Goal: Task Accomplishment & Management: Manage account settings

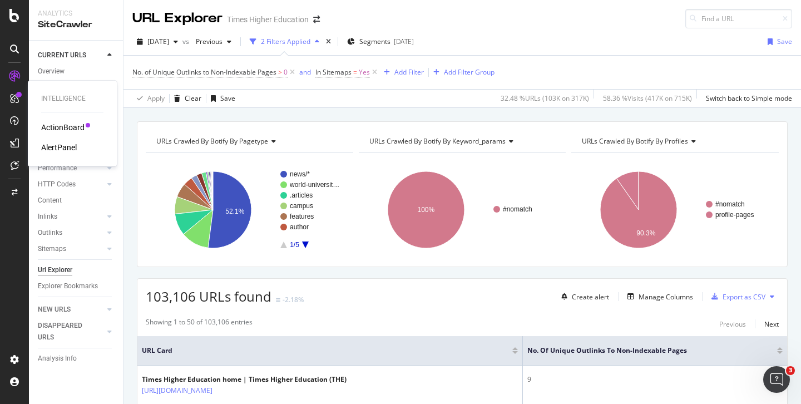
click at [53, 147] on div "AlertPanel" at bounding box center [59, 147] width 36 height 11
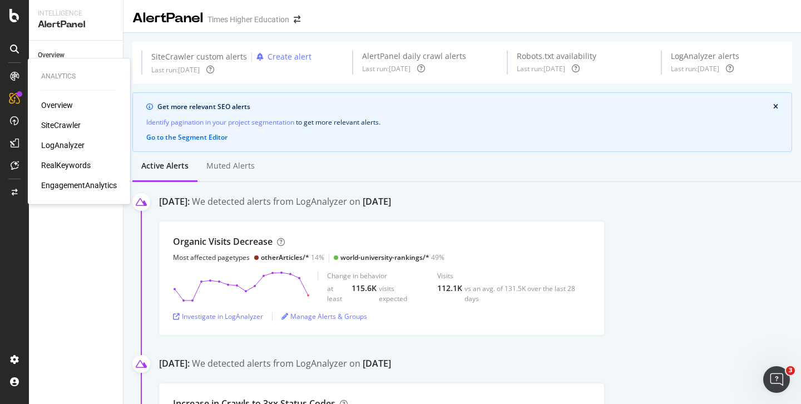
click at [61, 126] on div "SiteCrawler" at bounding box center [61, 125] width 40 height 11
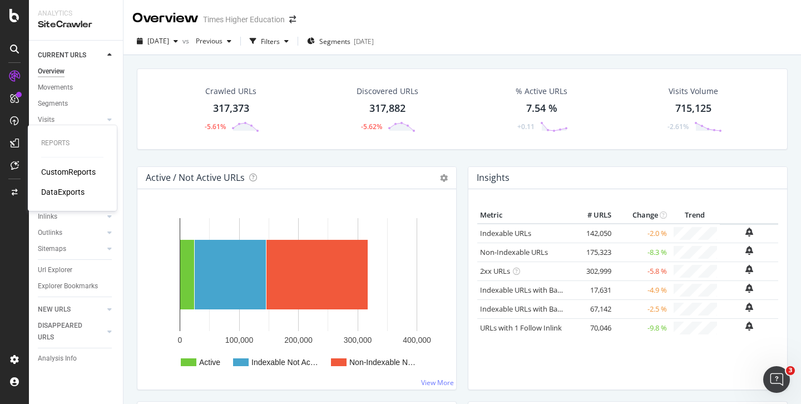
click at [61, 170] on div "CustomReports" at bounding box center [68, 171] width 55 height 11
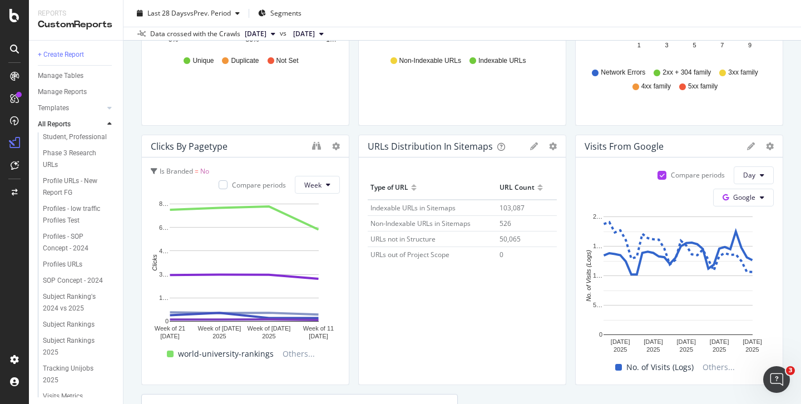
scroll to position [375, 0]
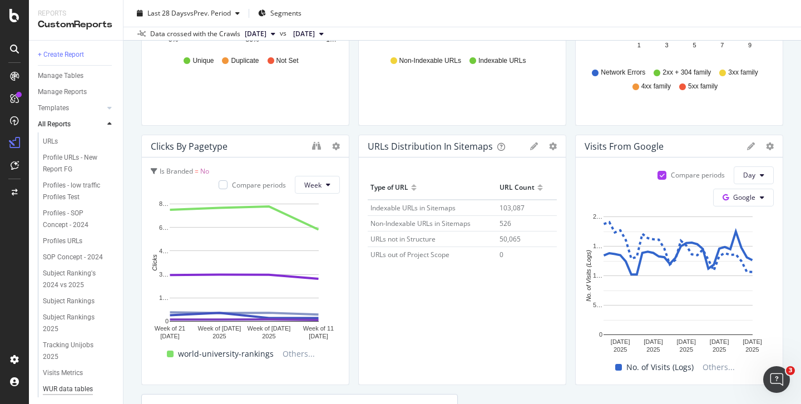
click at [63, 383] on div "WUR data tables dashboard" at bounding box center [75, 394] width 64 height 23
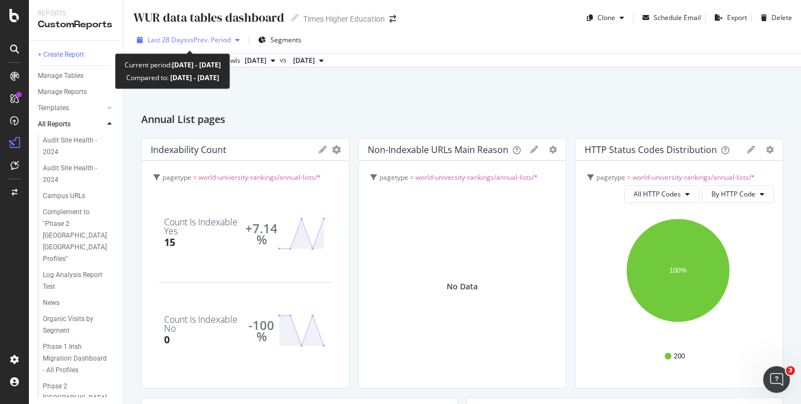
click at [190, 40] on span "vs Prev. Period" at bounding box center [209, 39] width 44 height 9
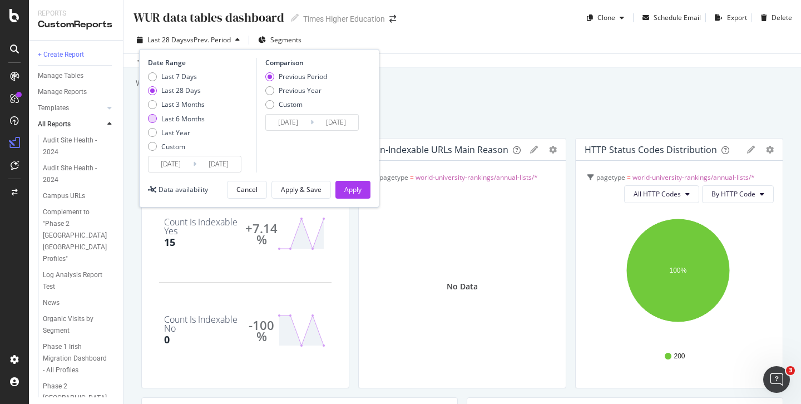
click at [153, 117] on div "Last 6 Months" at bounding box center [152, 118] width 9 height 9
type input "2025/02/16"
type input "2024/08/18"
type input "2025/02/15"
click at [344, 191] on div "Apply" at bounding box center [352, 189] width 17 height 9
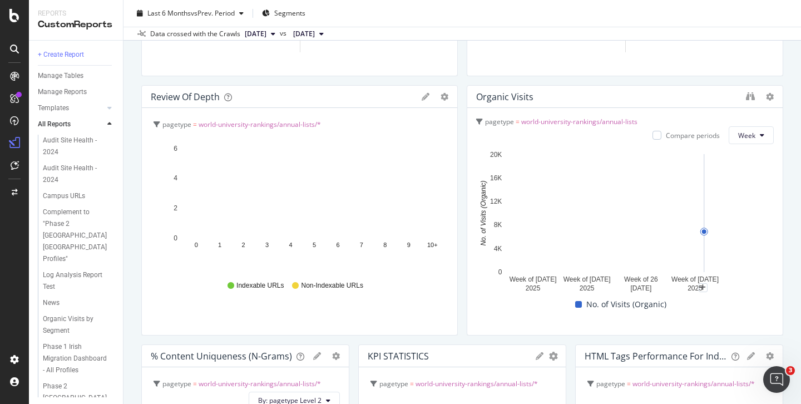
scroll to position [567, 0]
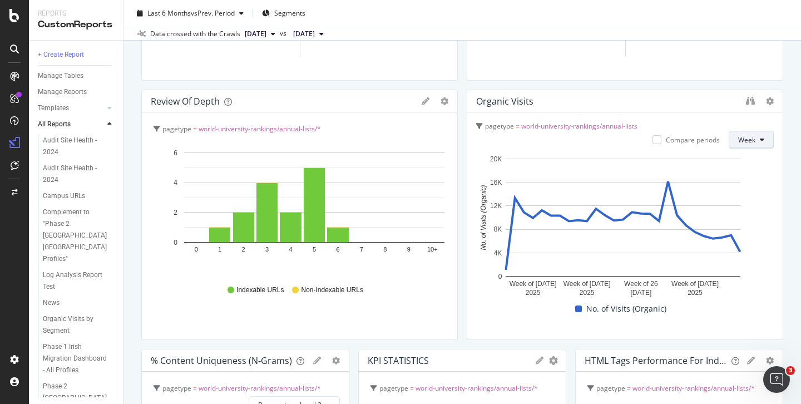
click at [743, 141] on span "Week" at bounding box center [746, 139] width 17 height 9
click at [740, 181] on span "Week" at bounding box center [741, 183] width 20 height 10
click at [59, 146] on div "AlertPanel" at bounding box center [59, 147] width 36 height 11
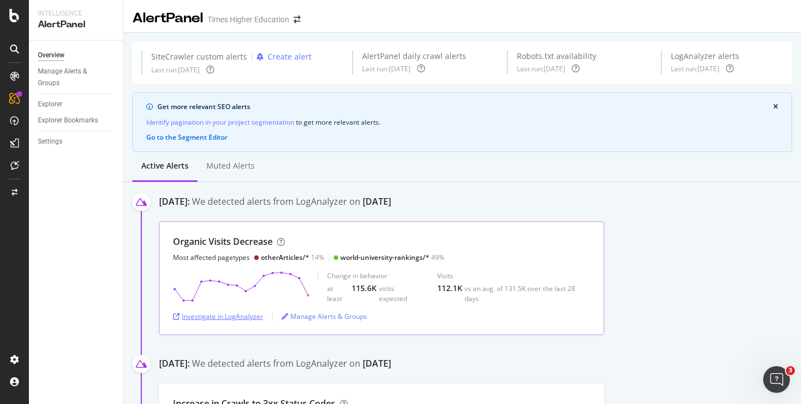
click at [237, 318] on div "Investigate in LogAnalyzer" at bounding box center [218, 316] width 90 height 9
click at [248, 317] on div "Investigate in LogAnalyzer" at bounding box center [218, 316] width 90 height 9
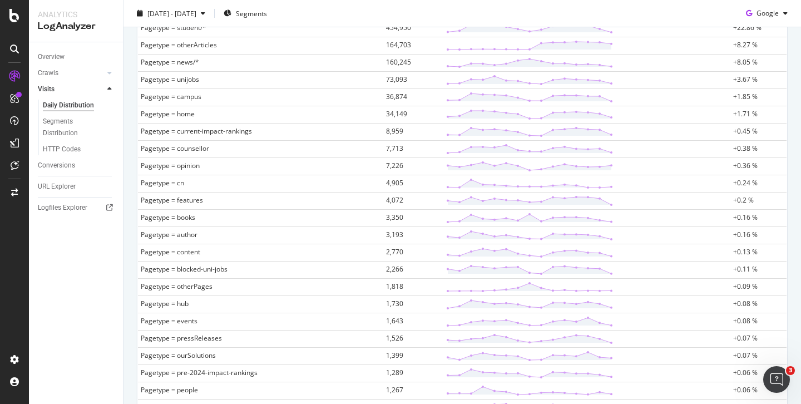
scroll to position [281, 0]
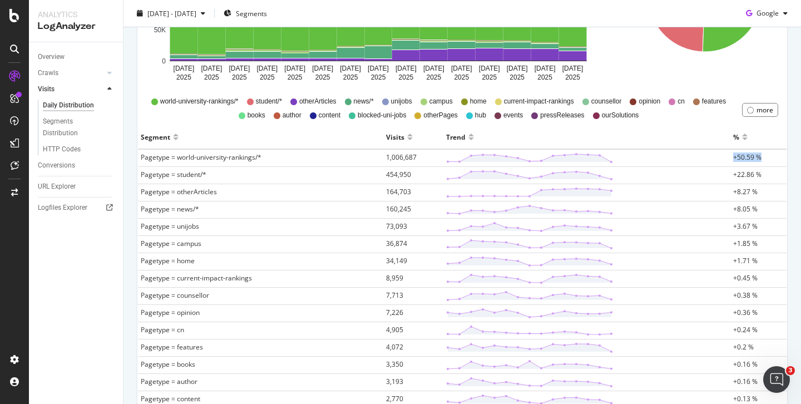
drag, startPoint x: 725, startPoint y: 159, endPoint x: 761, endPoint y: 159, distance: 36.7
click at [761, 159] on td "+50.59 %" at bounding box center [759, 158] width 56 height 18
click at [733, 193] on span "+8.27 %" at bounding box center [745, 191] width 24 height 9
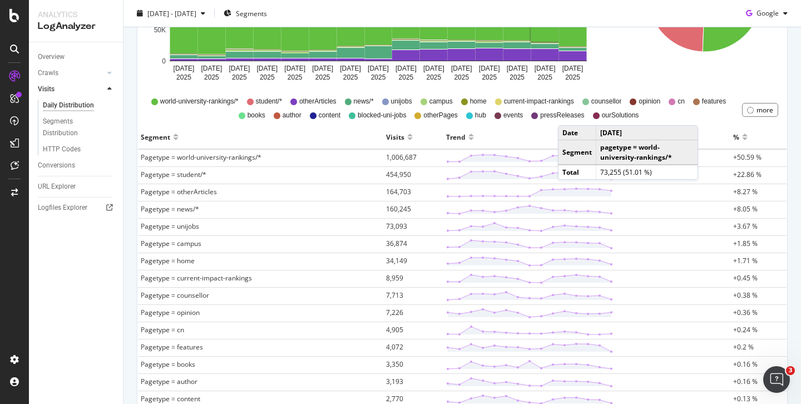
click at [781, 377] on icon "Open Intercom Messenger" at bounding box center [777, 380] width 18 height 18
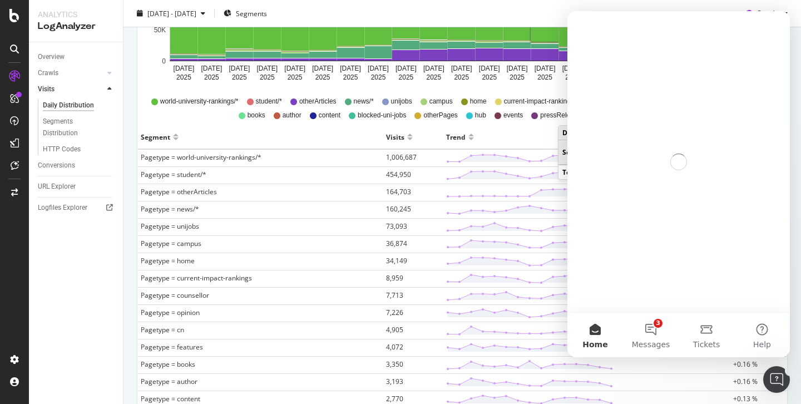
scroll to position [0, 0]
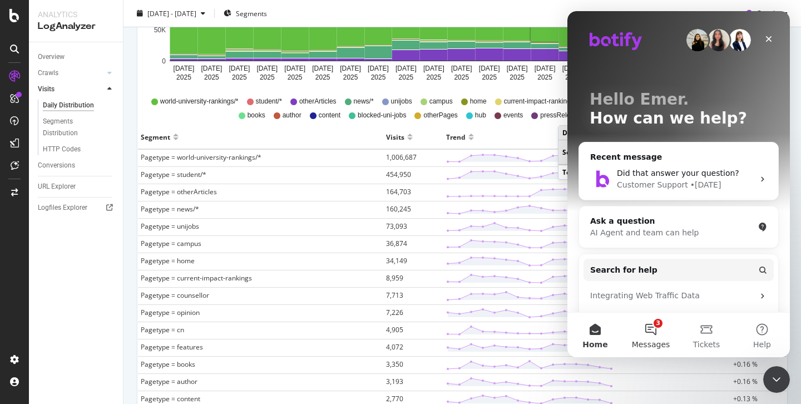
click at [649, 330] on button "3 Messages" at bounding box center [651, 335] width 56 height 45
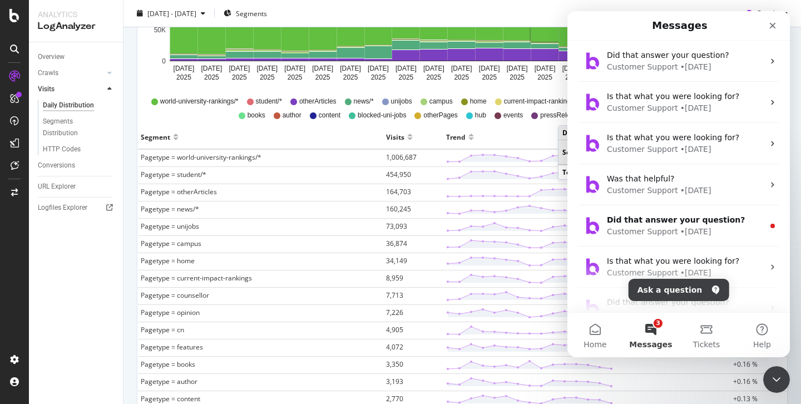
click at [646, 333] on button "3 Messages" at bounding box center [651, 335] width 56 height 45
click at [664, 289] on button "Ask a question" at bounding box center [679, 290] width 101 height 22
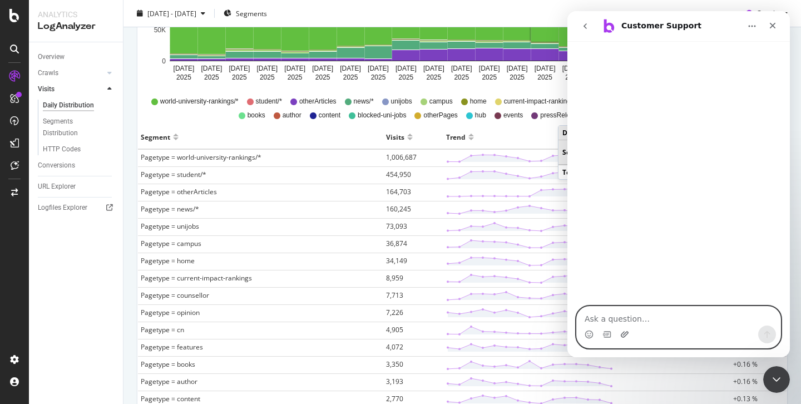
click at [624, 334] on icon "Upload attachment" at bounding box center [625, 334] width 8 height 6
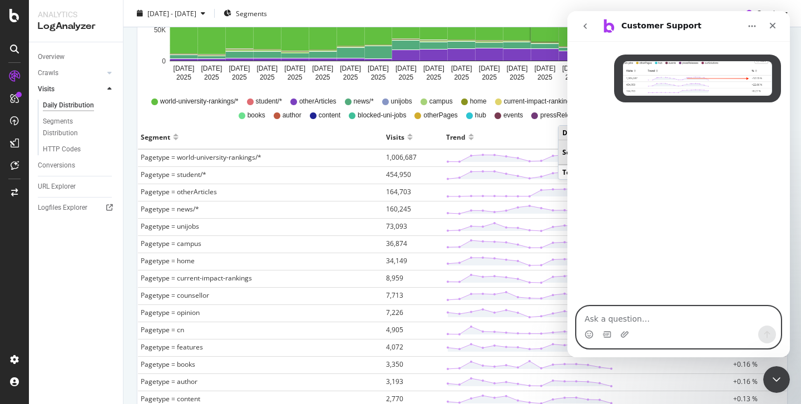
click at [595, 318] on textarea "Ask a question…" at bounding box center [679, 316] width 204 height 19
type textarea "Hi-"
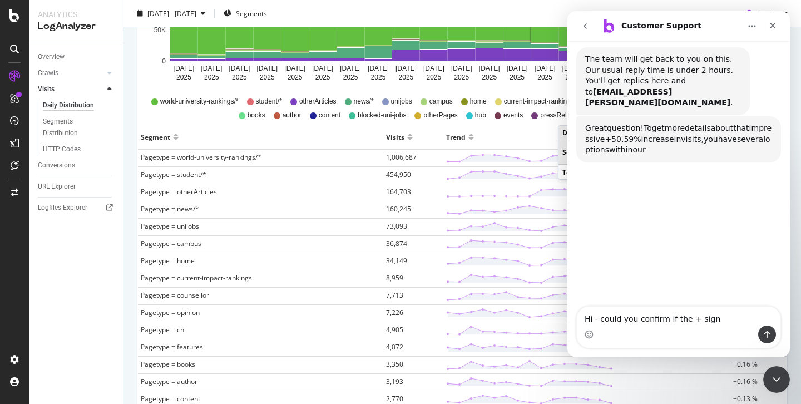
scroll to position [181, 0]
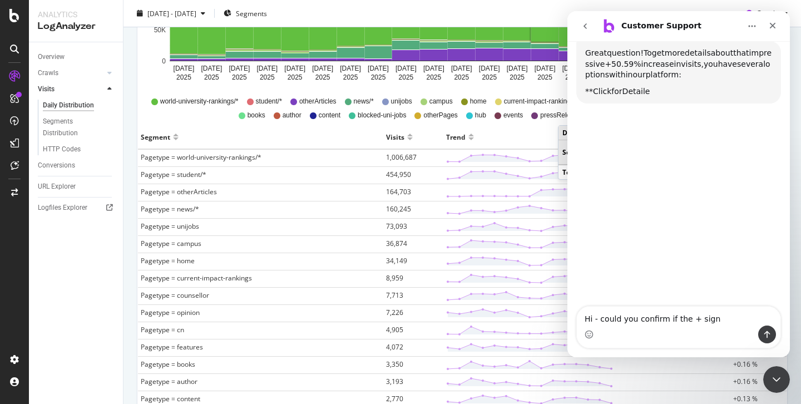
click at [671, 317] on textarea "Hi - could you confirm if the + sign" at bounding box center [679, 316] width 204 height 19
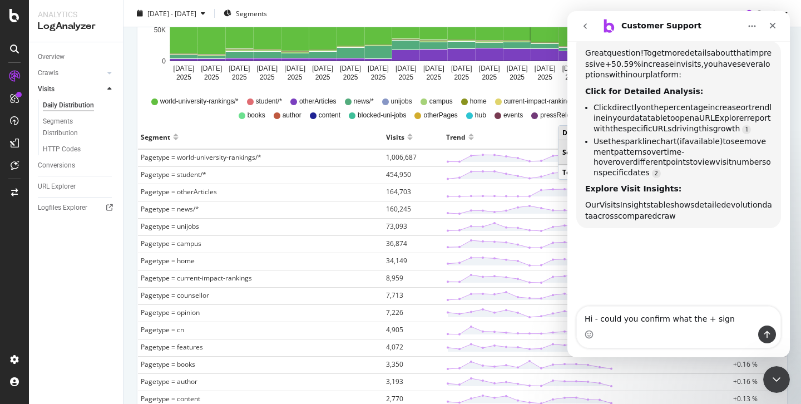
click at [742, 321] on textarea "Hi - could you confirm what the + sign" at bounding box center [679, 316] width 204 height 19
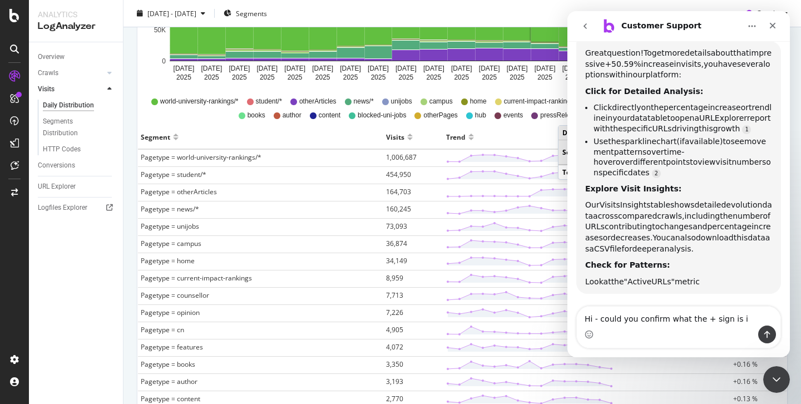
scroll to position [176, 0]
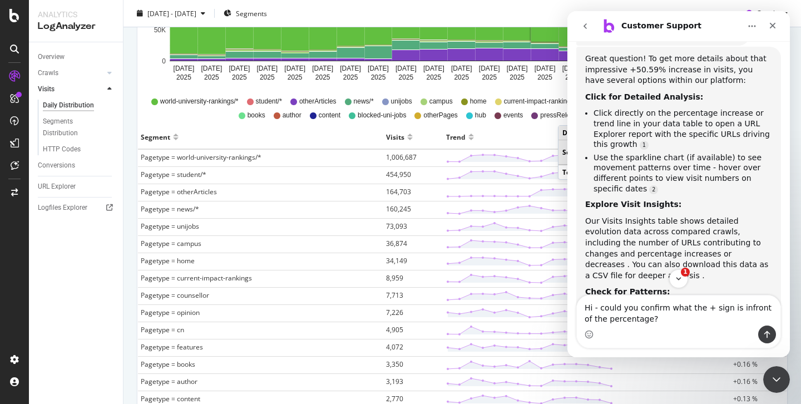
type textarea "Hi - could you confirm what the + sign is infront of the percentage?"
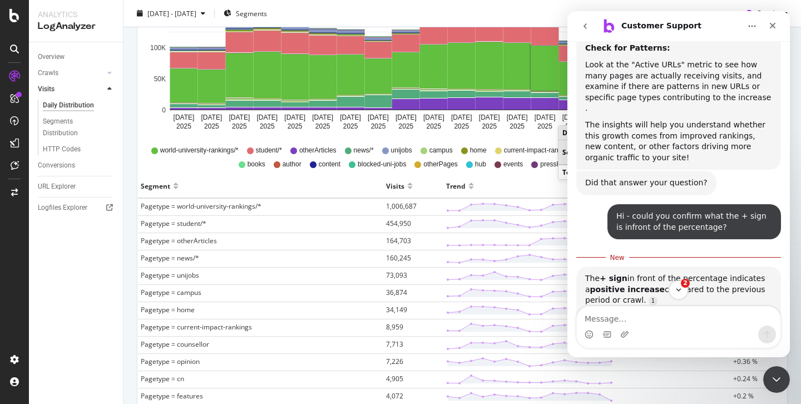
scroll to position [501, 0]
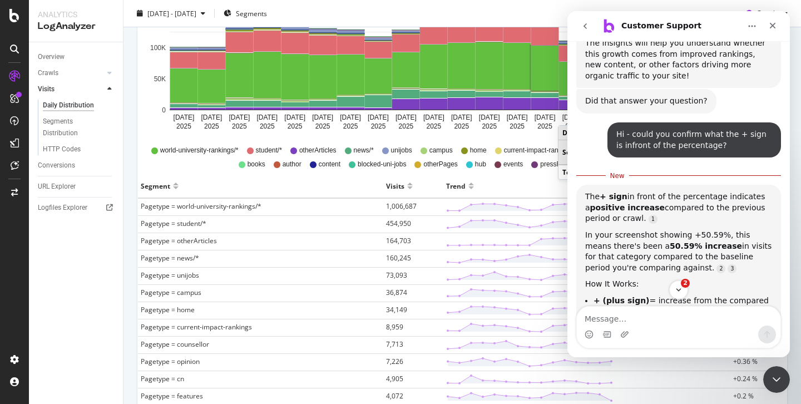
click at [620, 318] on textarea "Message…" at bounding box center [679, 316] width 204 height 19
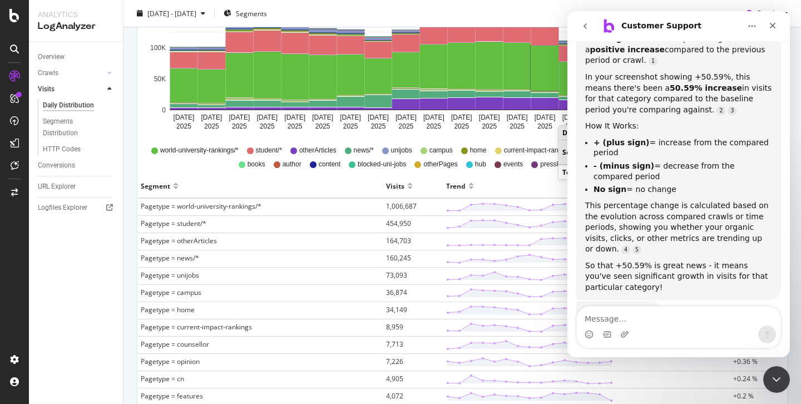
scroll to position [688, 0]
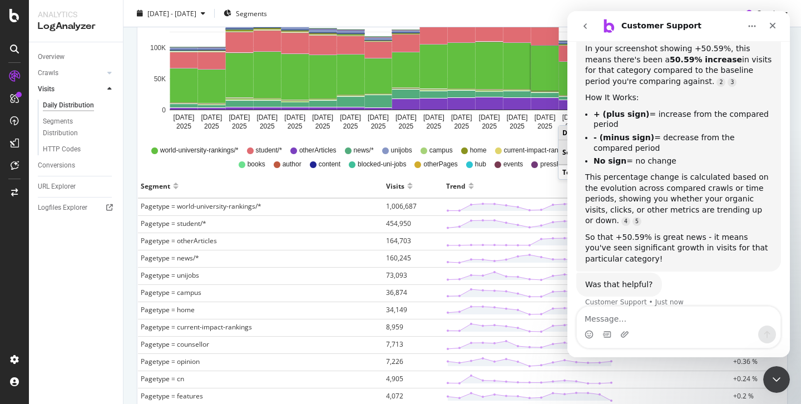
click at [777, 380] on icon "Close Intercom Messenger" at bounding box center [776, 379] width 13 height 13
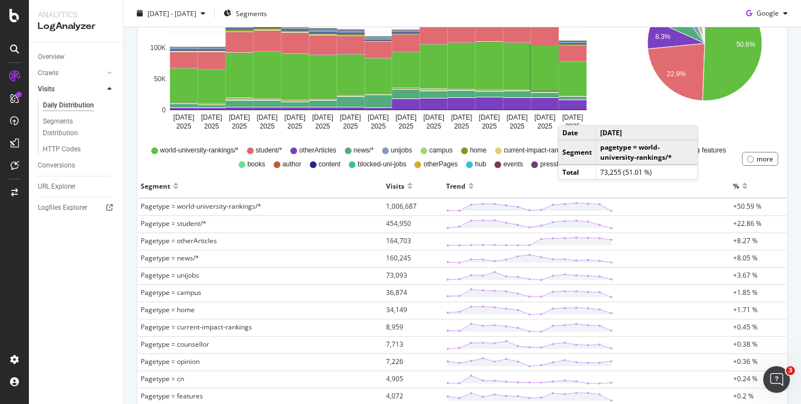
scroll to position [669, 0]
click at [779, 382] on icon "Open Intercom Messenger" at bounding box center [777, 380] width 18 height 18
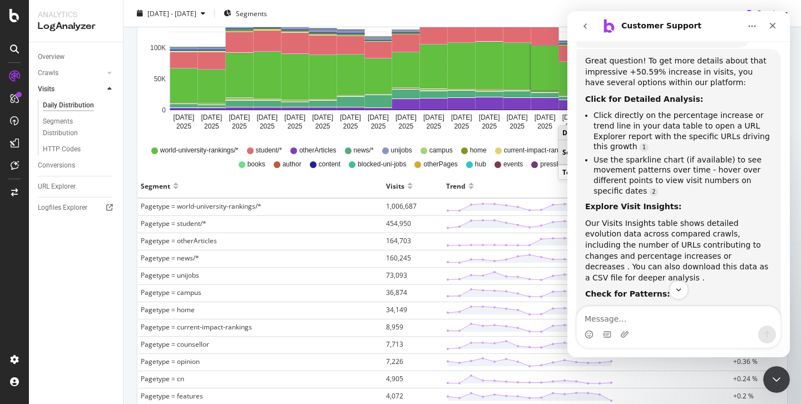
scroll to position [176, 0]
click at [775, 378] on icon "Close Intercom Messenger" at bounding box center [776, 379] width 13 height 13
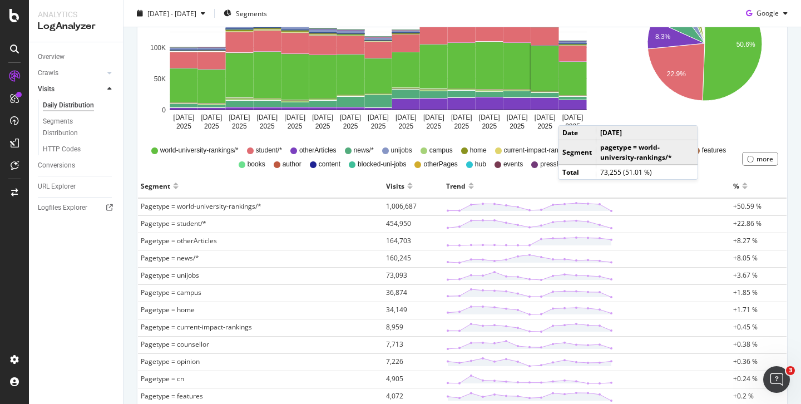
click at [739, 208] on span "+50.59 %" at bounding box center [747, 205] width 28 height 9
click at [751, 206] on span "+50.59 %" at bounding box center [747, 205] width 28 height 9
click at [736, 115] on icon "8.1% 8.3% 22.9% 50.6%" at bounding box center [705, 51] width 144 height 167
click at [731, 103] on icon "8.1% 8.3% 22.9% 50.6%" at bounding box center [705, 51] width 144 height 167
click at [664, 162] on td "pagetype = world-university-rankings/*" at bounding box center [648, 152] width 102 height 24
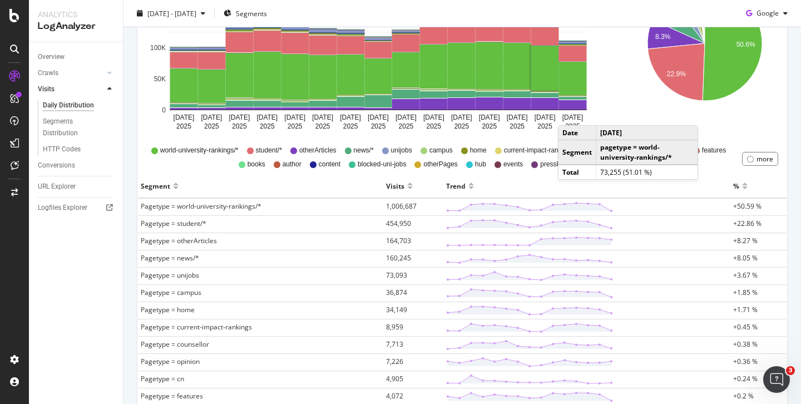
click at [648, 196] on th "Trend" at bounding box center [587, 186] width 287 height 24
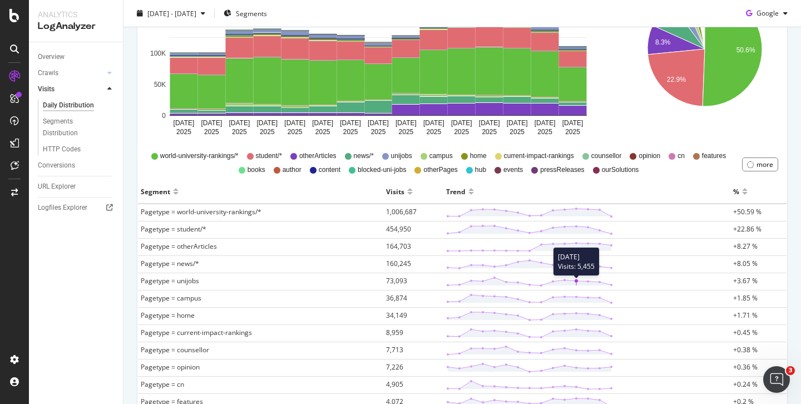
scroll to position [228, 0]
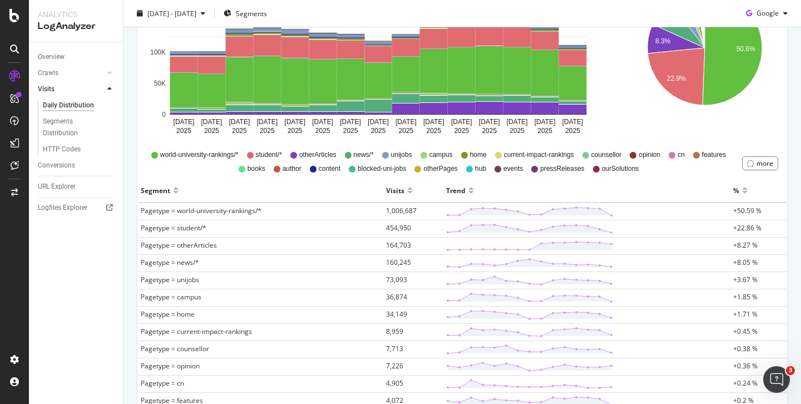
click at [778, 346] on td "+0.38 %" at bounding box center [759, 349] width 56 height 17
click at [757, 328] on td "+0.45 %" at bounding box center [759, 332] width 56 height 17
click at [776, 379] on icon "Open Intercom Messenger" at bounding box center [777, 380] width 18 height 18
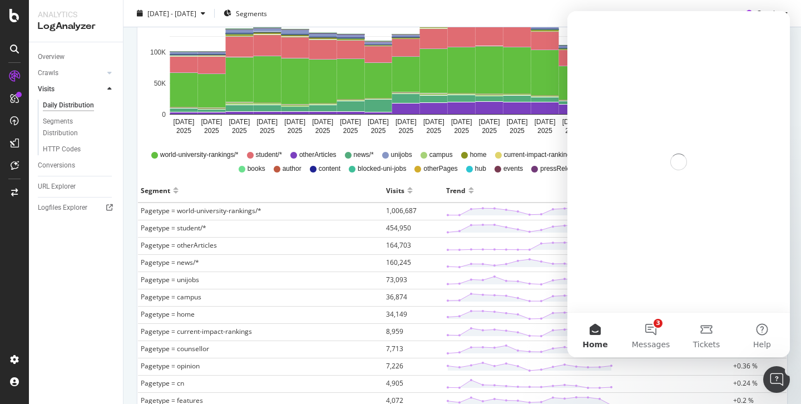
scroll to position [0, 0]
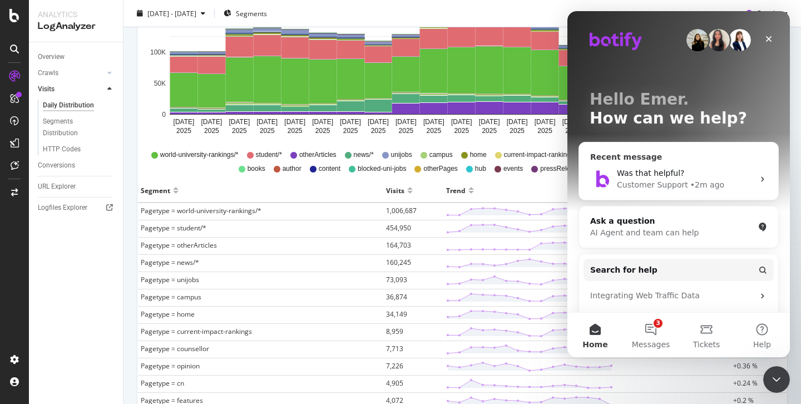
click at [665, 179] on div "Was that helpful?" at bounding box center [685, 174] width 137 height 12
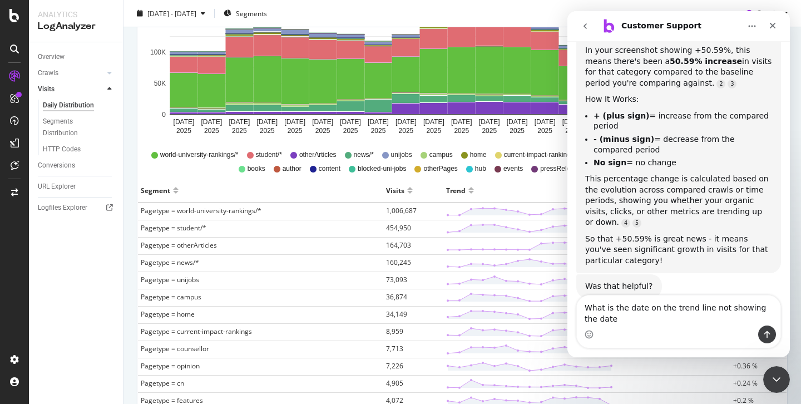
scroll to position [681, 0]
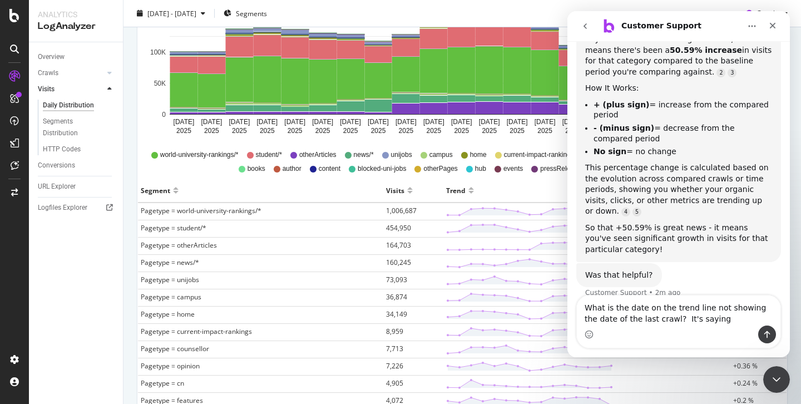
drag, startPoint x: 712, startPoint y: 316, endPoint x: 669, endPoint y: 316, distance: 42.3
click at [670, 316] on textarea "What is the date on the trend line not showing the date of the last crawl? It's…" at bounding box center [679, 310] width 204 height 30
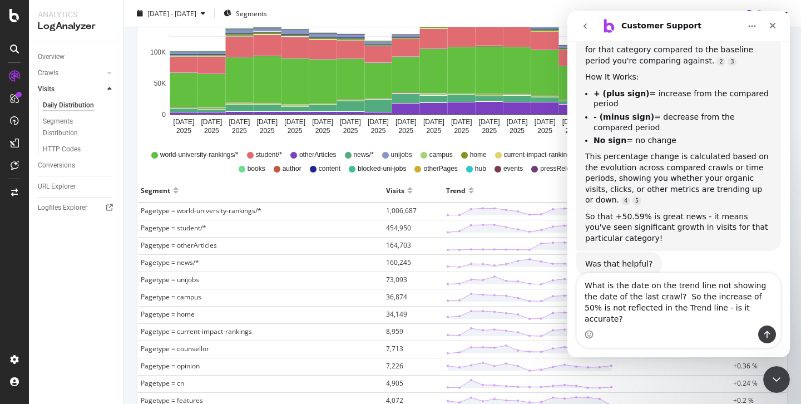
click at [691, 321] on textarea "What is the date on the trend line not showing the date of the last crawl? So t…" at bounding box center [679, 299] width 204 height 52
click at [735, 319] on textarea "What is the date on the trend line not showing the date of the last crawl? So t…" at bounding box center [679, 299] width 204 height 52
type textarea "What is the date on the trend line not showing the date of the last crawl? So t…"
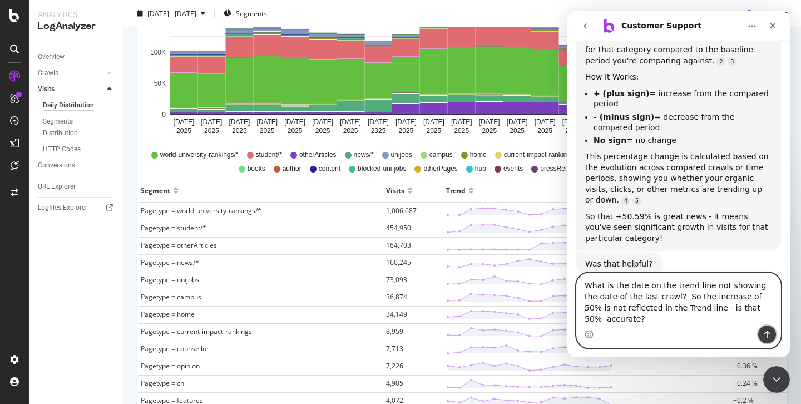
click at [767, 332] on icon "Send a message…" at bounding box center [768, 334] width 6 height 7
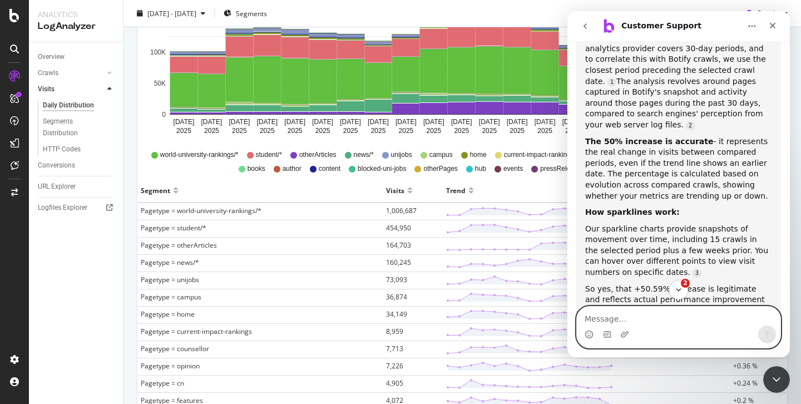
scroll to position [1116, 0]
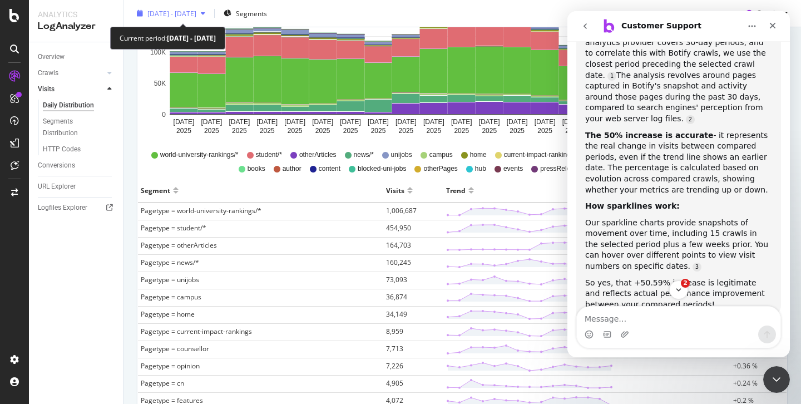
click at [184, 14] on span "2025 Jul. 26th - Aug. 9th" at bounding box center [171, 12] width 49 height 9
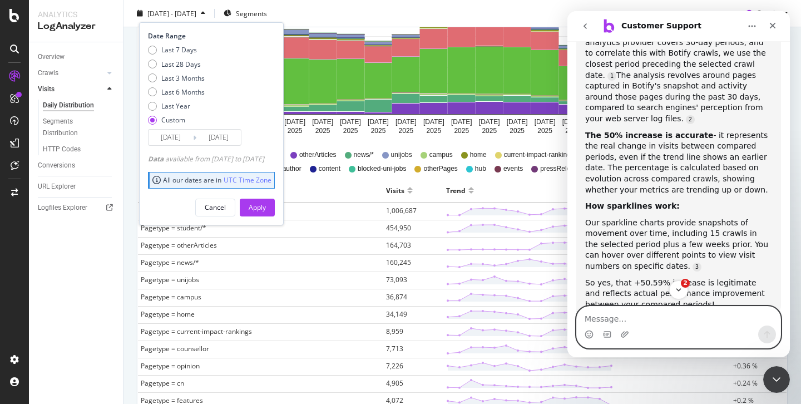
click at [604, 319] on textarea "Message…" at bounding box center [679, 316] width 204 height 19
type textarea "I"
type textarea "This is confusing. The date at the top right is July"
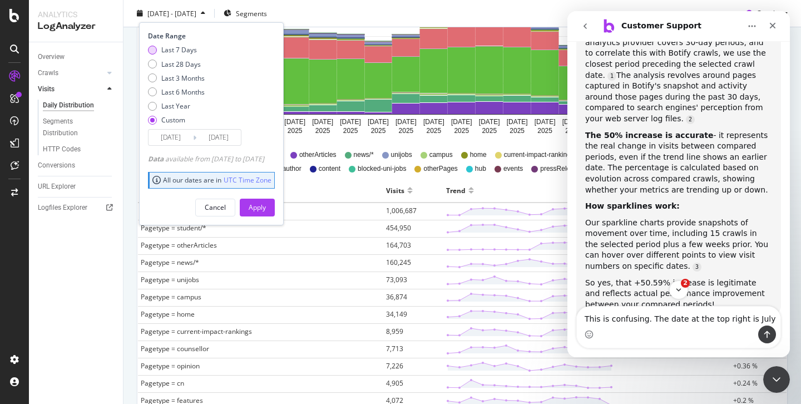
click at [154, 51] on div "Last 7 Days" at bounding box center [152, 50] width 9 height 9
type input "2025/08/11"
type input "2025/08/17"
click at [266, 208] on div "Apply" at bounding box center [257, 207] width 17 height 9
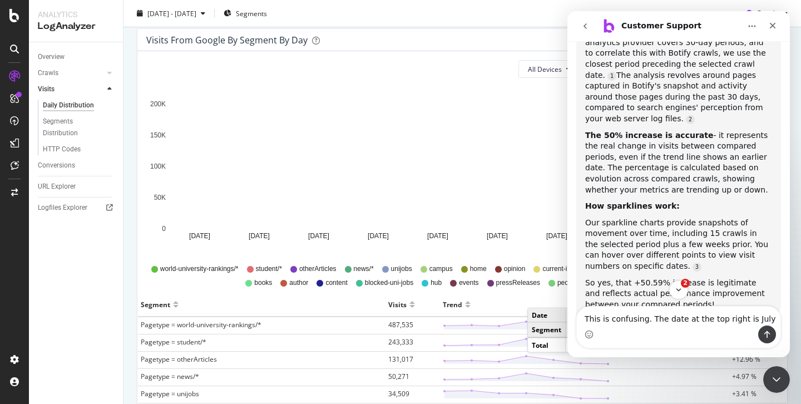
scroll to position [116, 0]
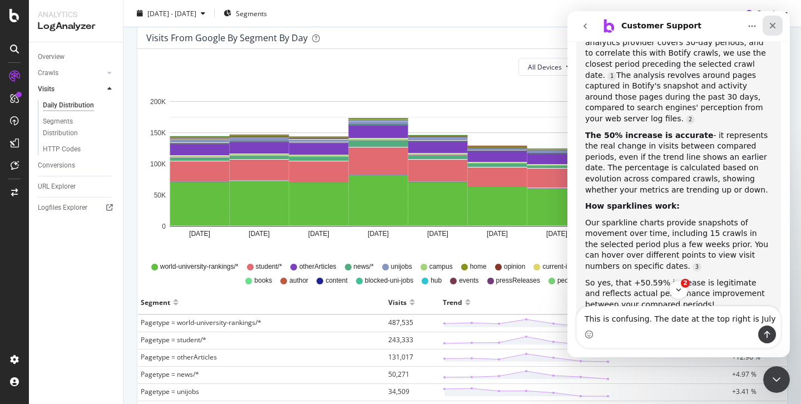
click at [771, 24] on icon "Close" at bounding box center [773, 25] width 9 height 9
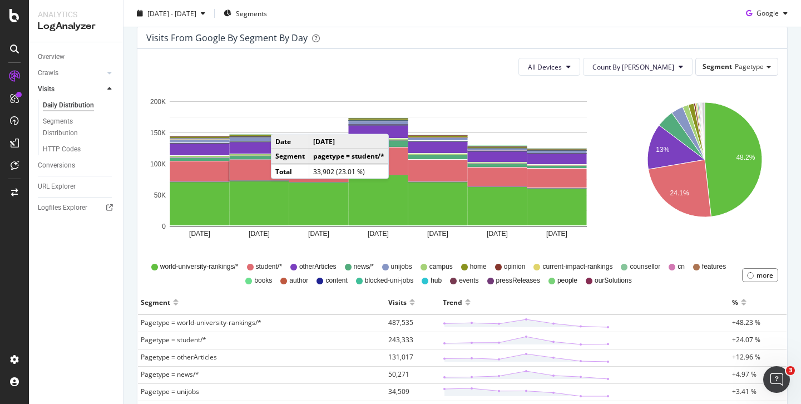
scroll to position [8, 0]
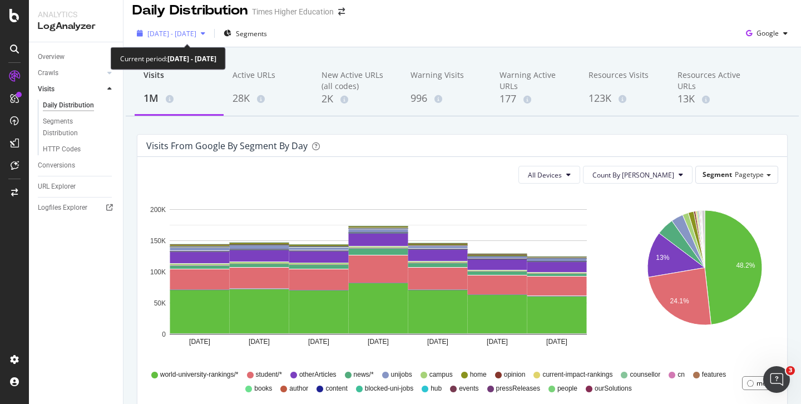
click at [181, 32] on span "2025 Aug. 11th - Aug. 17th" at bounding box center [171, 33] width 49 height 9
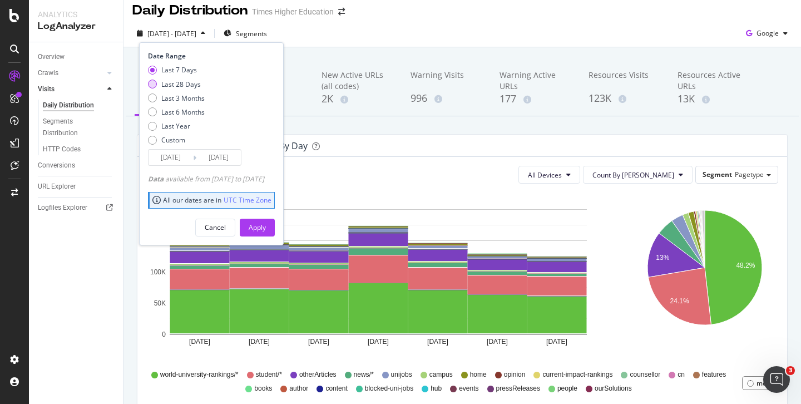
click at [153, 84] on div "Last 28 Days" at bounding box center [152, 84] width 9 height 9
type input "2025/07/21"
click at [266, 221] on div "Apply" at bounding box center [257, 227] width 17 height 17
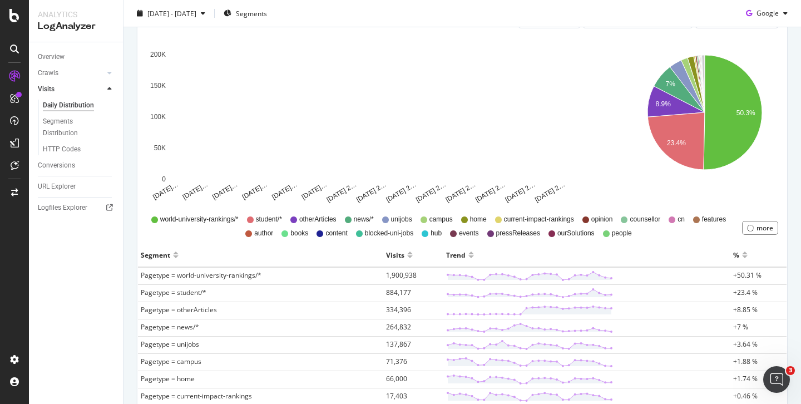
scroll to position [159, 0]
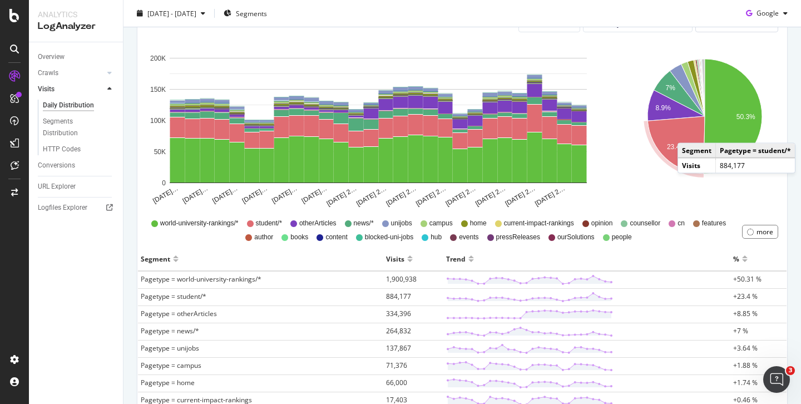
click at [733, 279] on span "+50.31 %" at bounding box center [747, 278] width 28 height 9
click at [736, 279] on span "+50.31 %" at bounding box center [747, 278] width 28 height 9
click at [612, 282] on line at bounding box center [612, 283] width 0 height 2
click at [610, 282] on circle at bounding box center [611, 281] width 3 height 3
click at [590, 278] on polygon at bounding box center [530, 280] width 164 height 8
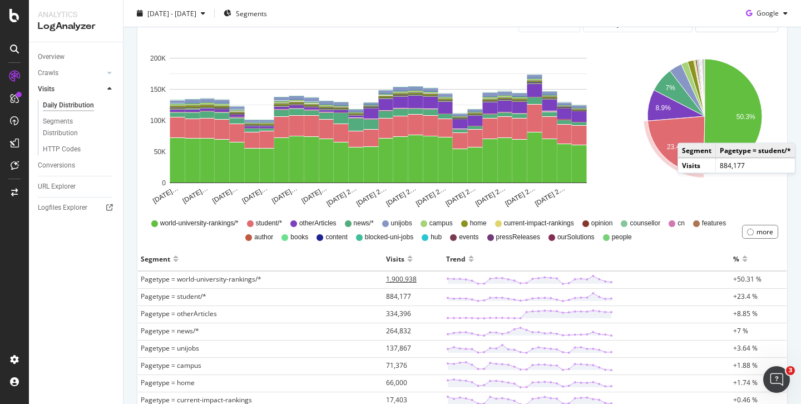
click at [398, 279] on span "1,900,938" at bounding box center [401, 278] width 31 height 9
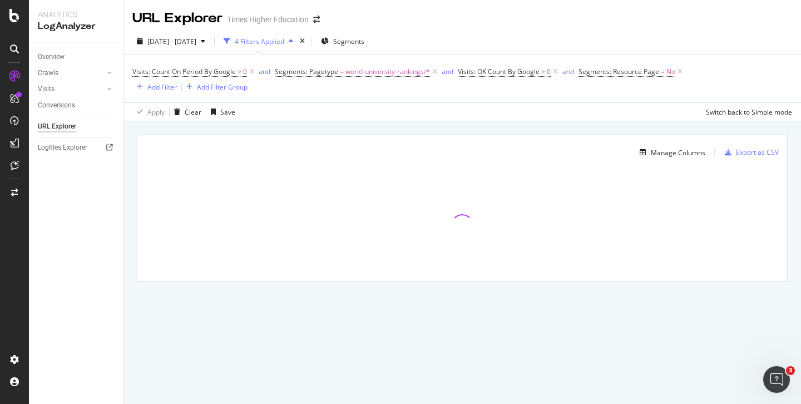
click at [284, 42] on div "4 Filters Applied" at bounding box center [260, 41] width 50 height 9
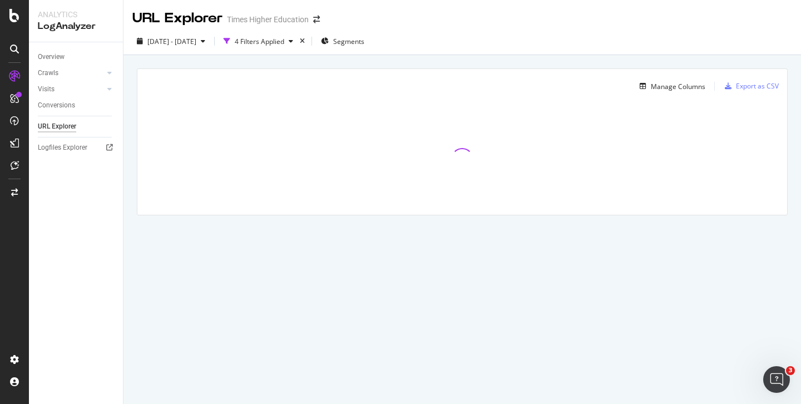
click at [357, 20] on div "URL Explorer Times Higher Education" at bounding box center [463, 14] width 678 height 28
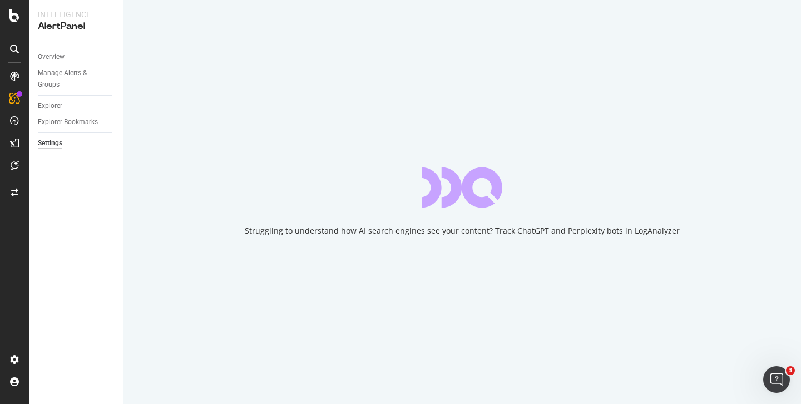
select select "04"
select select "45"
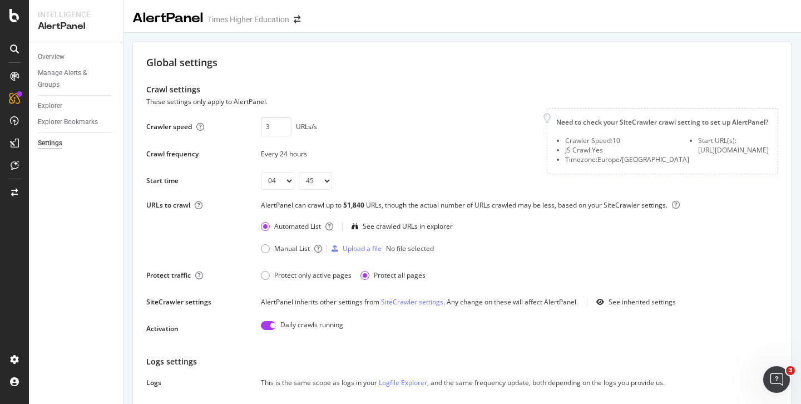
click at [399, 166] on div "Crawler speed 3 URLs/s Saving this setting generate the scope of your daily ale…" at bounding box center [339, 149] width 387 height 82
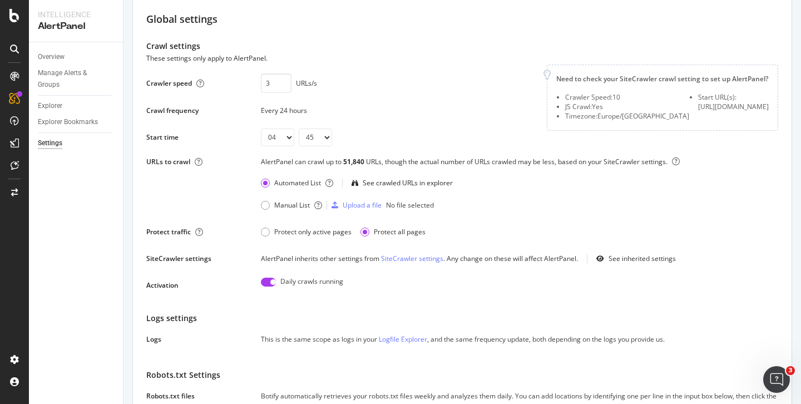
scroll to position [28, 0]
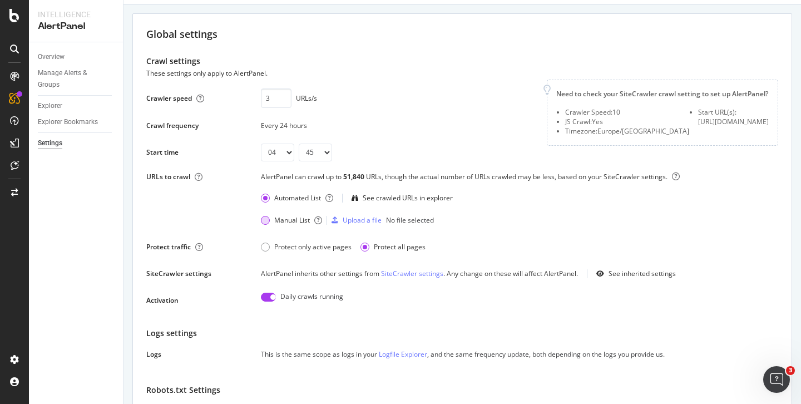
click at [288, 222] on div "Manual List" at bounding box center [292, 219] width 36 height 9
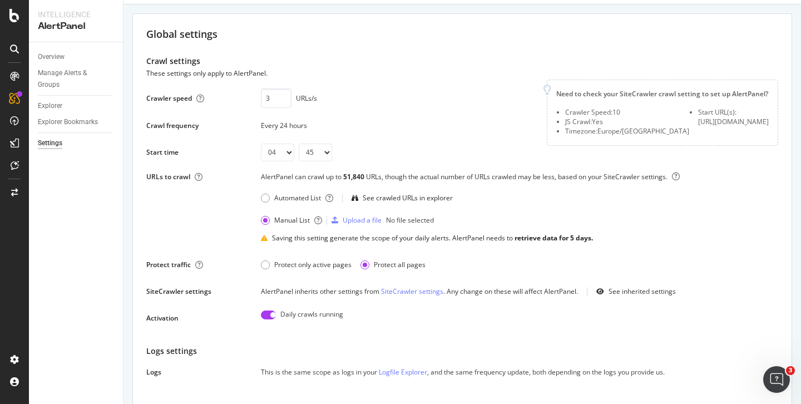
click at [565, 239] on div "retrieve data for 5 days." at bounding box center [554, 237] width 78 height 9
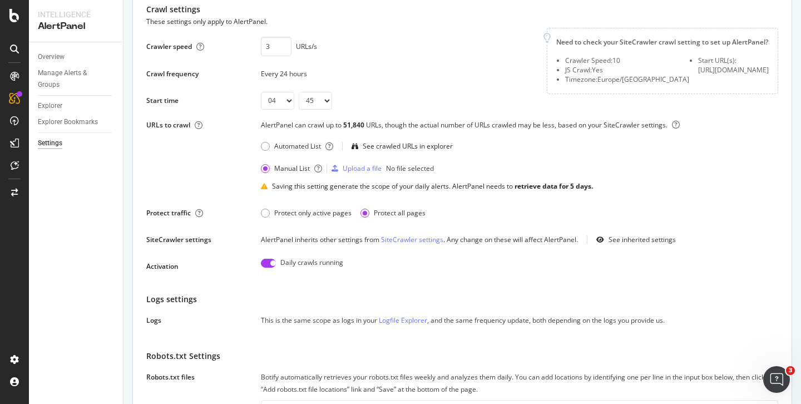
scroll to position [35, 0]
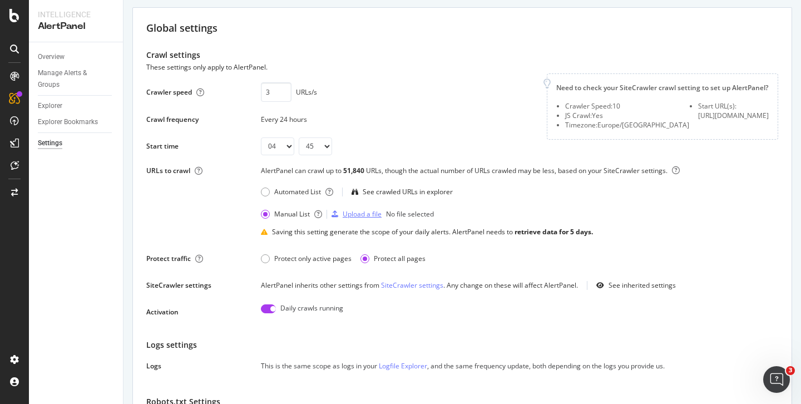
click at [363, 215] on div "Upload a file" at bounding box center [362, 213] width 39 height 9
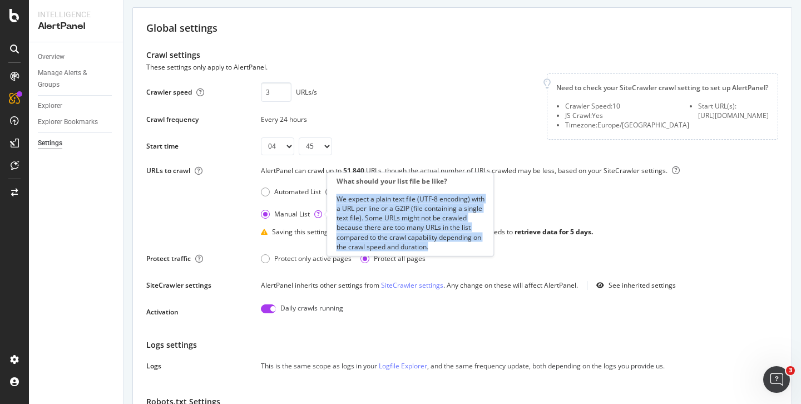
drag, startPoint x: 338, startPoint y: 200, endPoint x: 477, endPoint y: 249, distance: 148.0
click at [477, 249] on div "We expect a plain text file (UTF-8 encoding) with a URL per line or a GZIP (fil…" at bounding box center [411, 222] width 148 height 57
copy div "We expect a plain text file (UTF-8 encoding) with a URL per line or a GZIP (fil…"
